Goal: Book appointment/travel/reservation

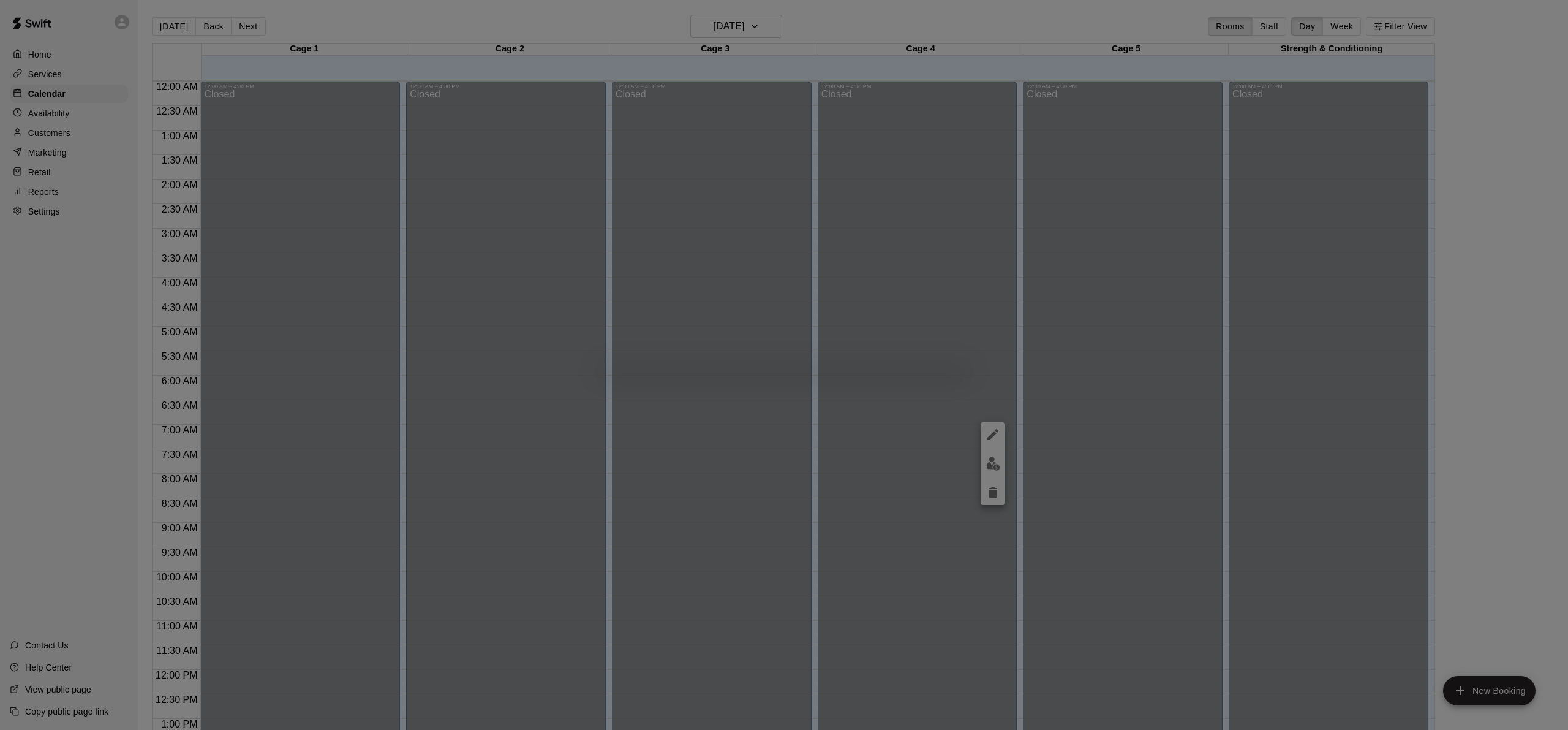
scroll to position [478, 0]
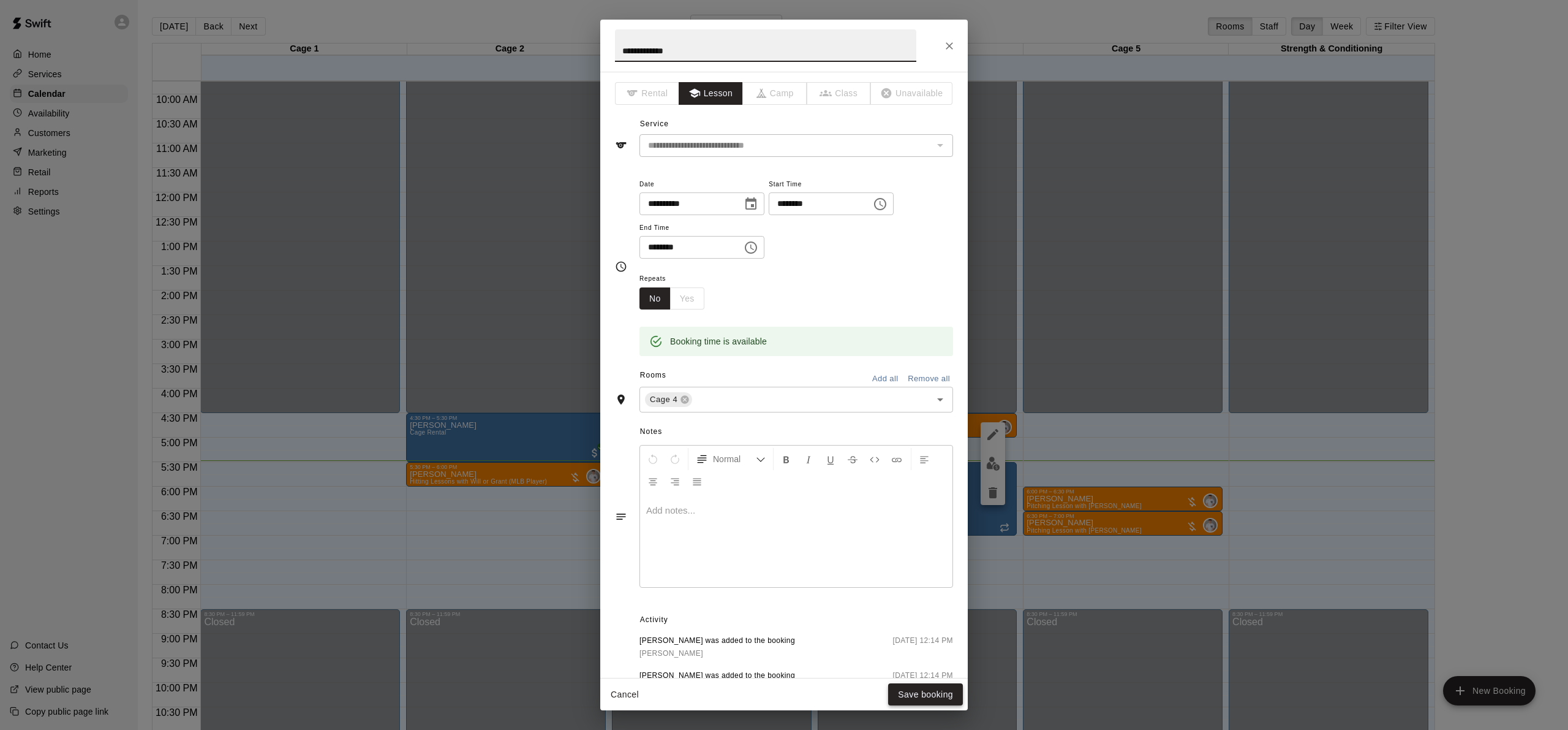
type input "**********"
click at [928, 695] on button "Save booking" at bounding box center [925, 694] width 74 height 22
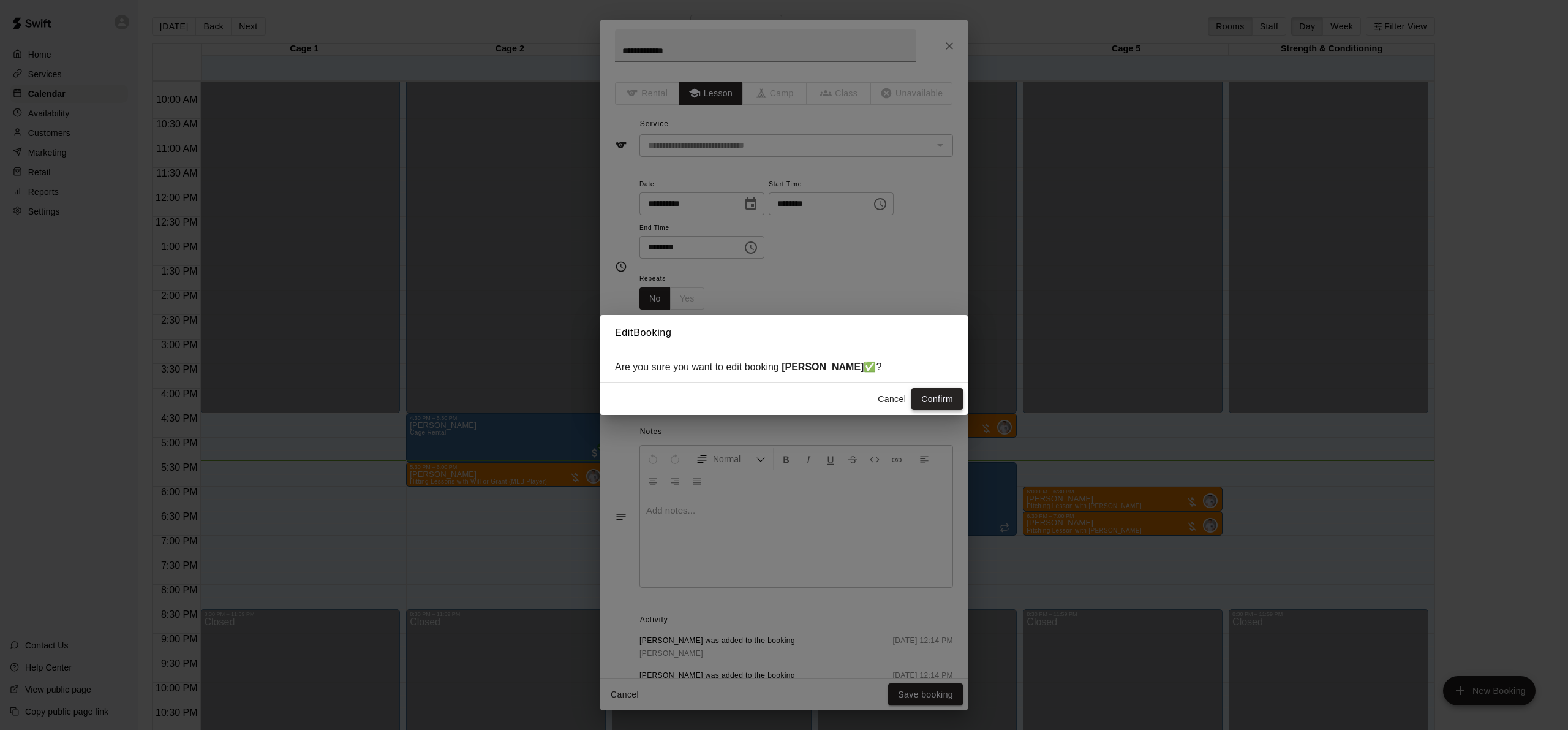
click at [937, 401] on button "Confirm" at bounding box center [937, 399] width 51 height 22
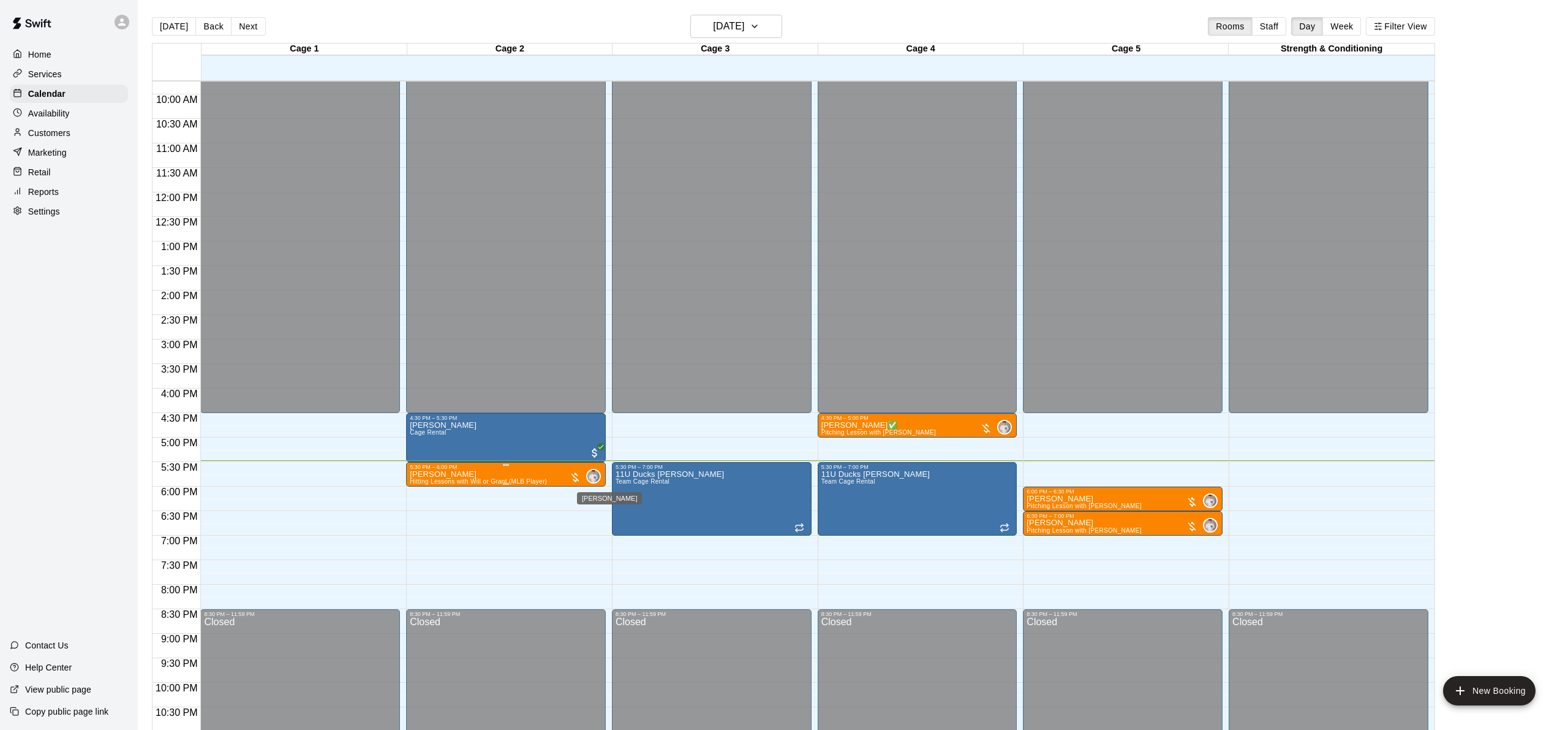
click at [595, 477] on img "Will Brian" at bounding box center [593, 476] width 12 height 12
click at [576, 470] on div at bounding box center [784, 365] width 1568 height 730
click at [583, 475] on div "0" at bounding box center [585, 476] width 31 height 15
click at [587, 476] on icon "edit" at bounding box center [582, 481] width 15 height 15
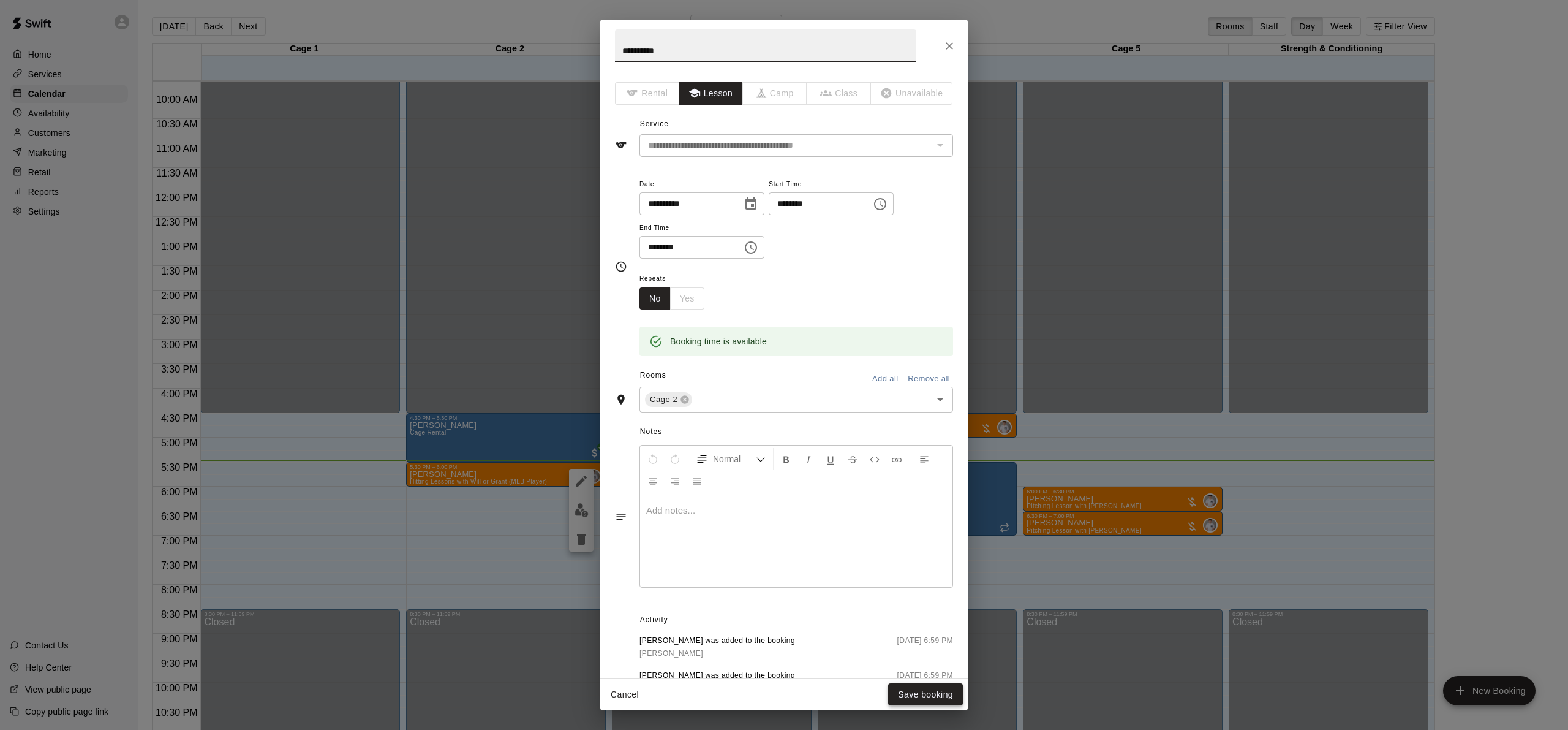
type input "**********"
click at [932, 695] on button "Save booking" at bounding box center [925, 694] width 74 height 22
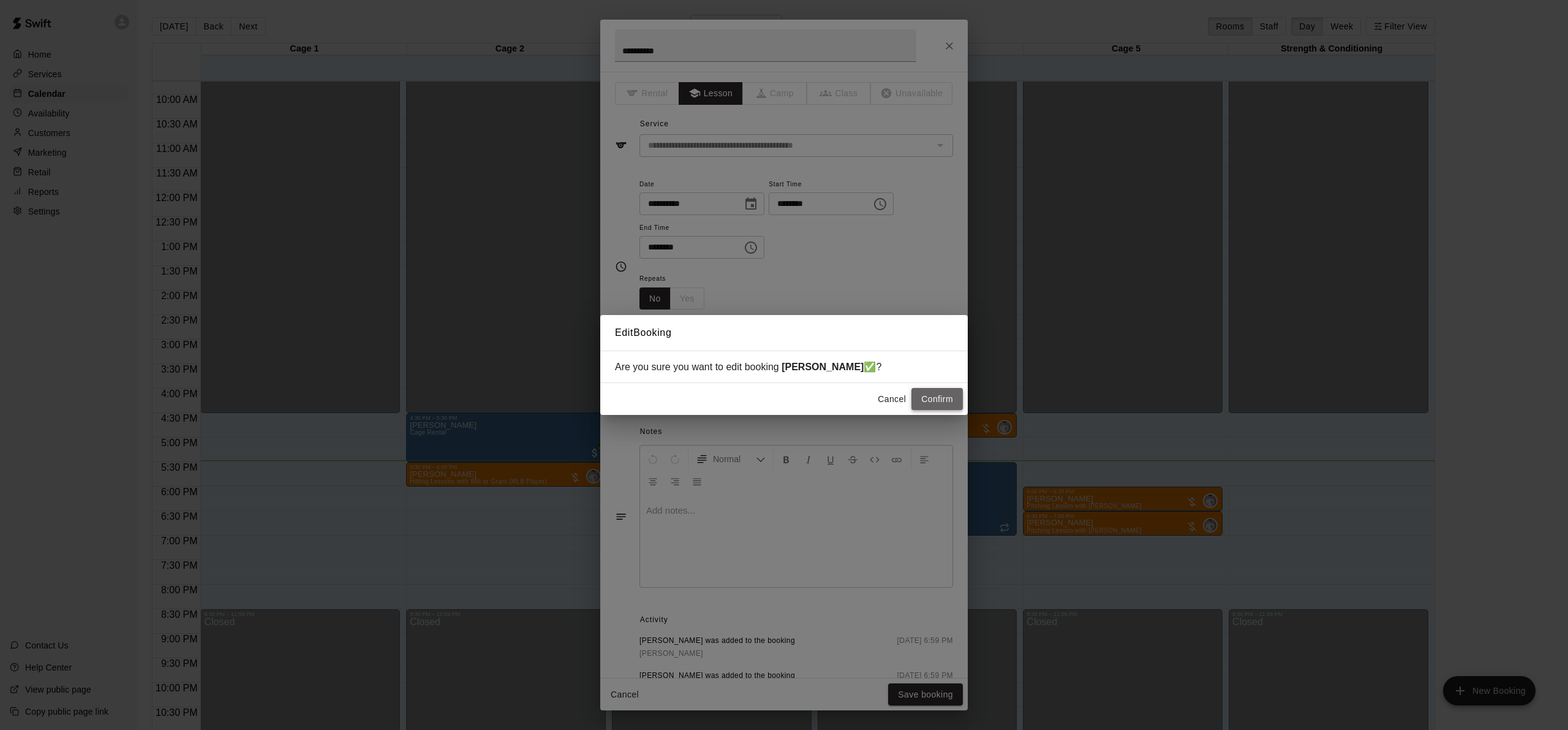
click at [939, 395] on button "Confirm" at bounding box center [937, 399] width 51 height 22
